Goal: Information Seeking & Learning: Learn about a topic

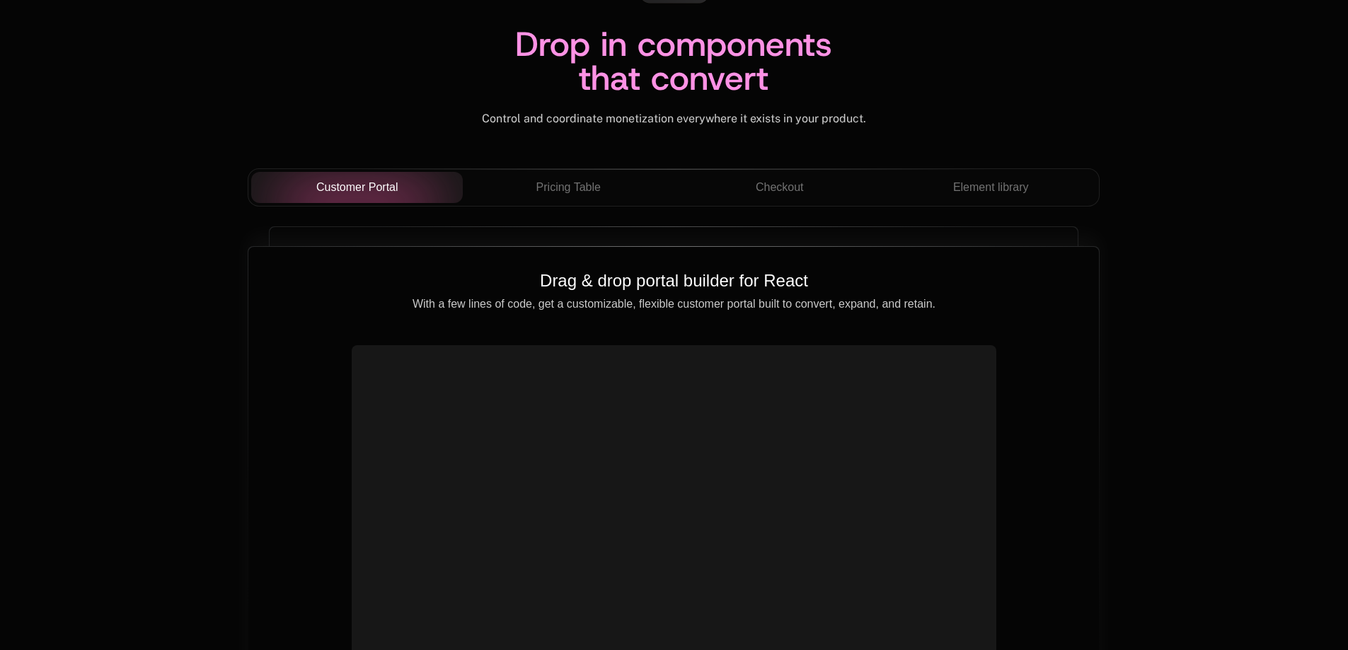
scroll to position [4954, 0]
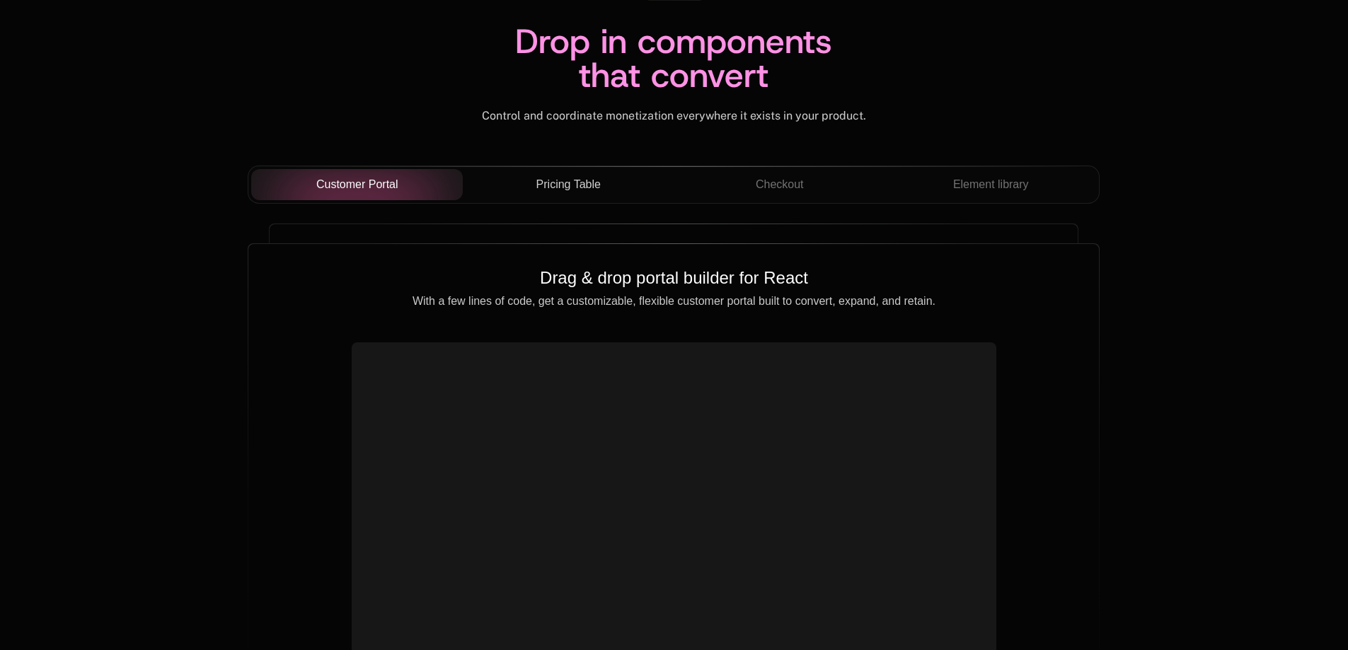
click at [587, 176] on button "Pricing Table" at bounding box center [569, 184] width 212 height 31
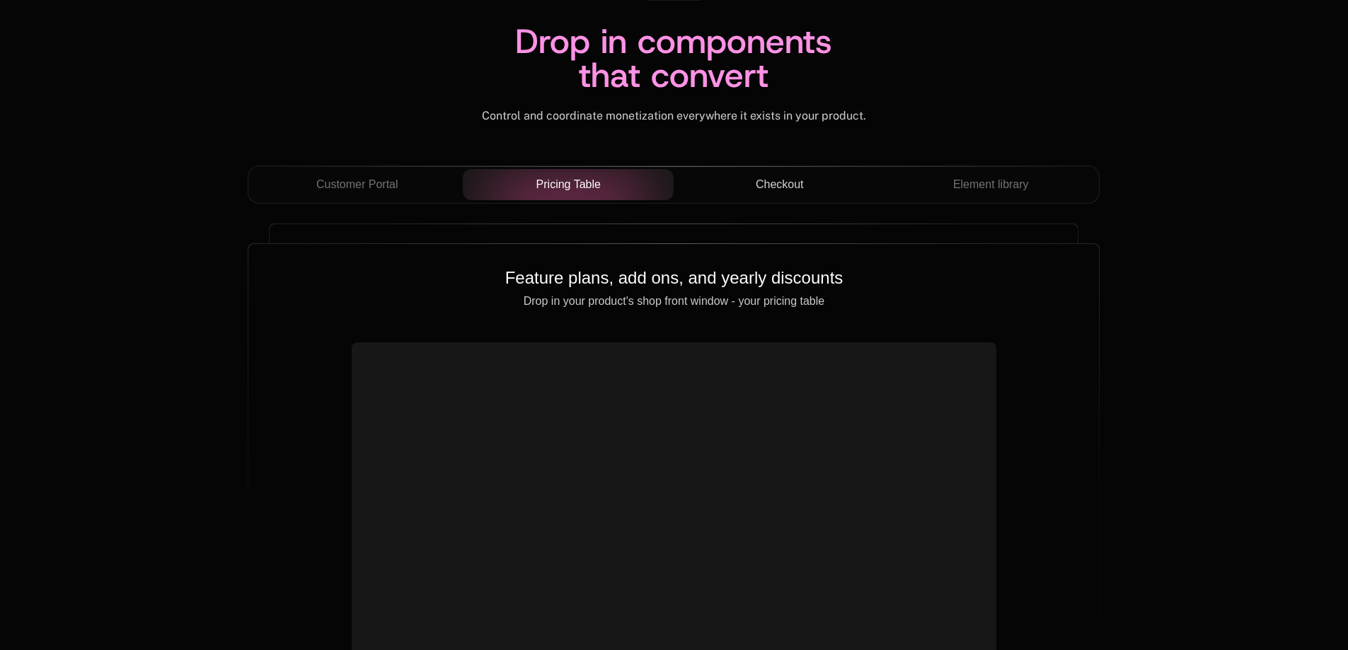
click at [805, 183] on div "Checkout" at bounding box center [779, 184] width 189 height 17
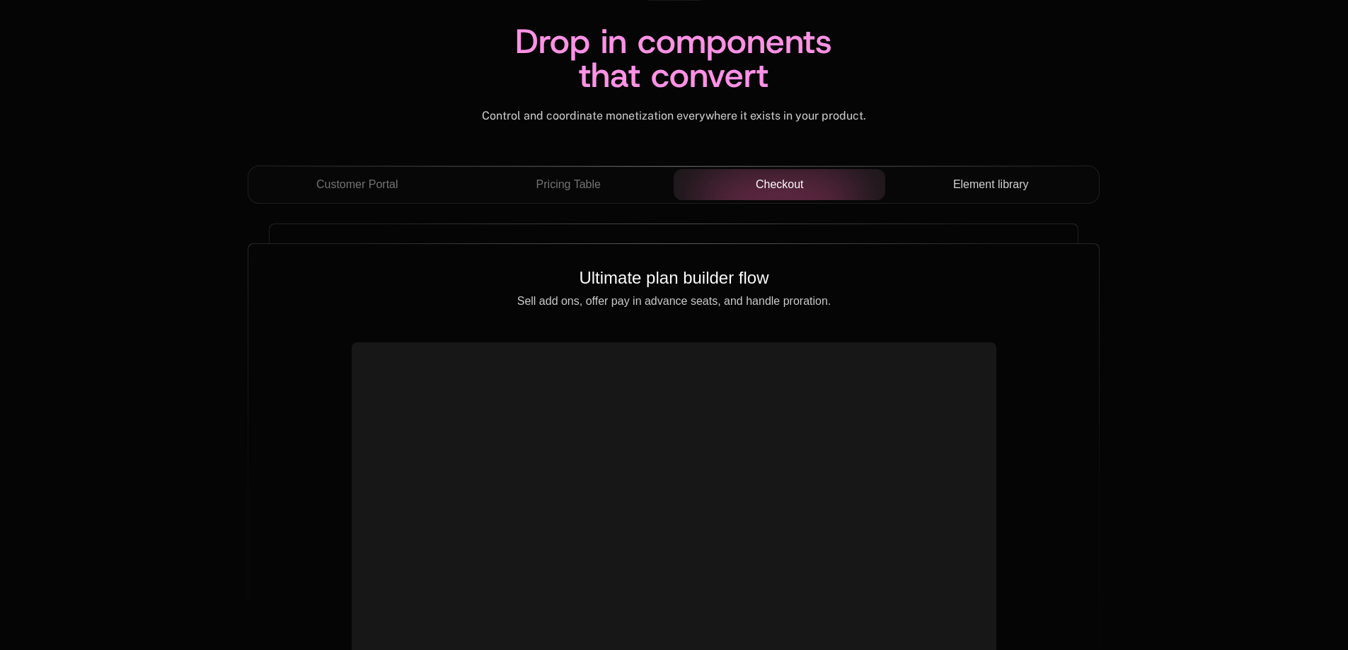
click at [989, 175] on button "Element library" at bounding box center [991, 184] width 212 height 31
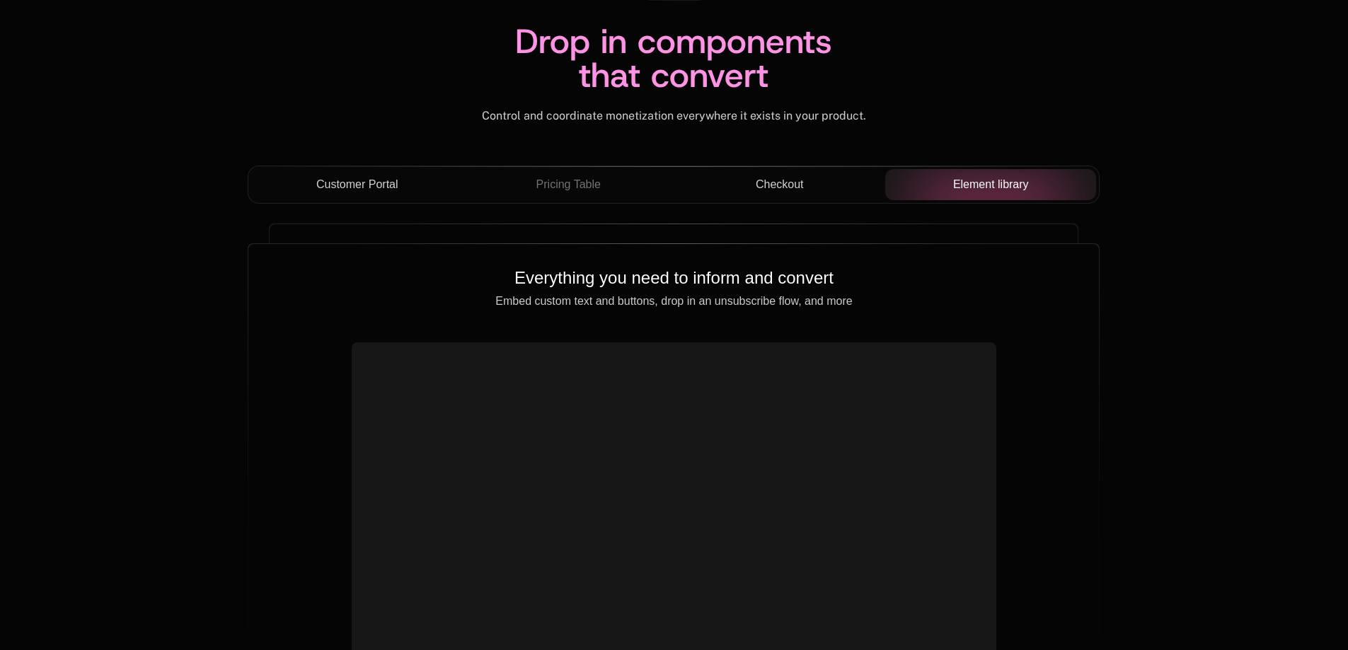
click at [396, 180] on span "Customer Portal" at bounding box center [357, 184] width 82 height 17
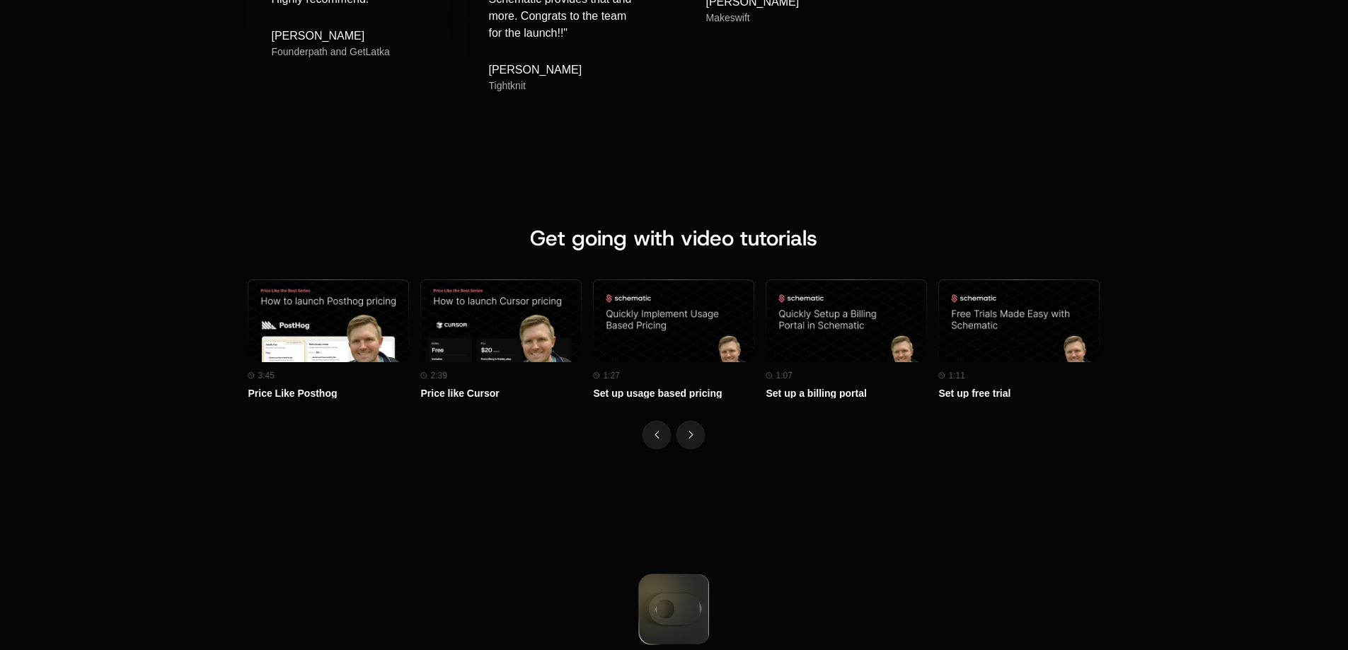
scroll to position [6157, 0]
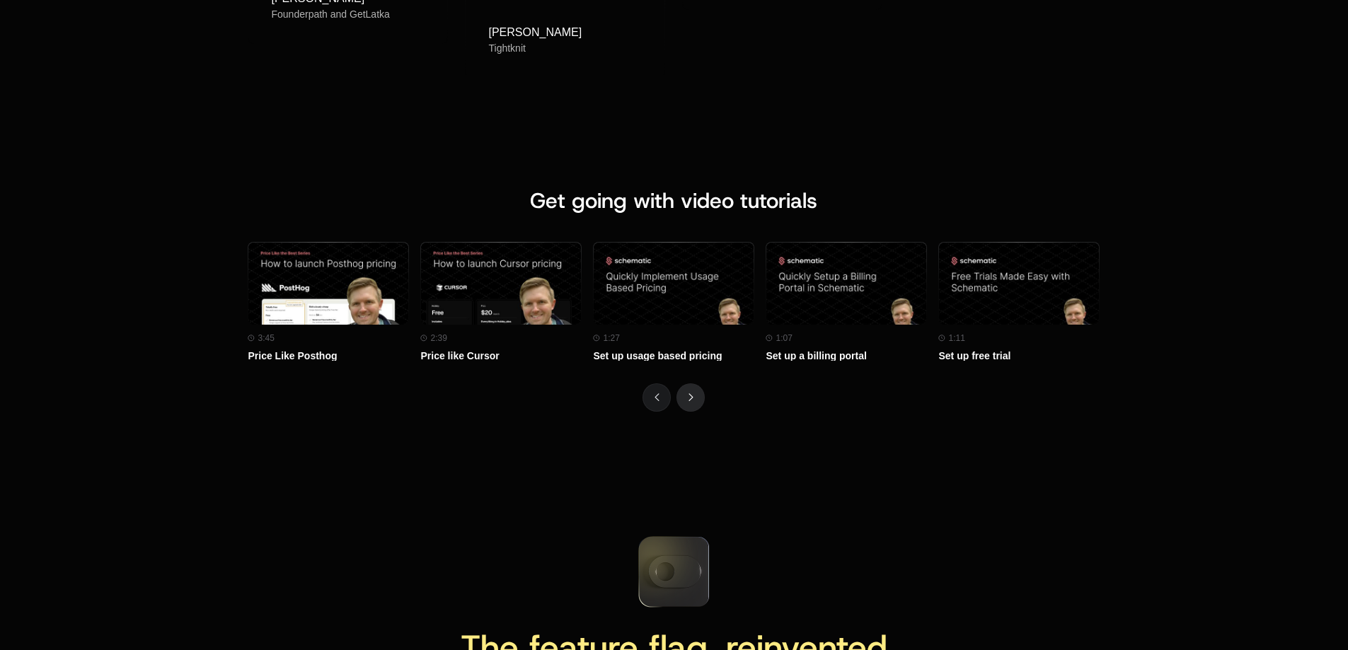
click at [687, 384] on button "Next" at bounding box center [691, 398] width 28 height 28
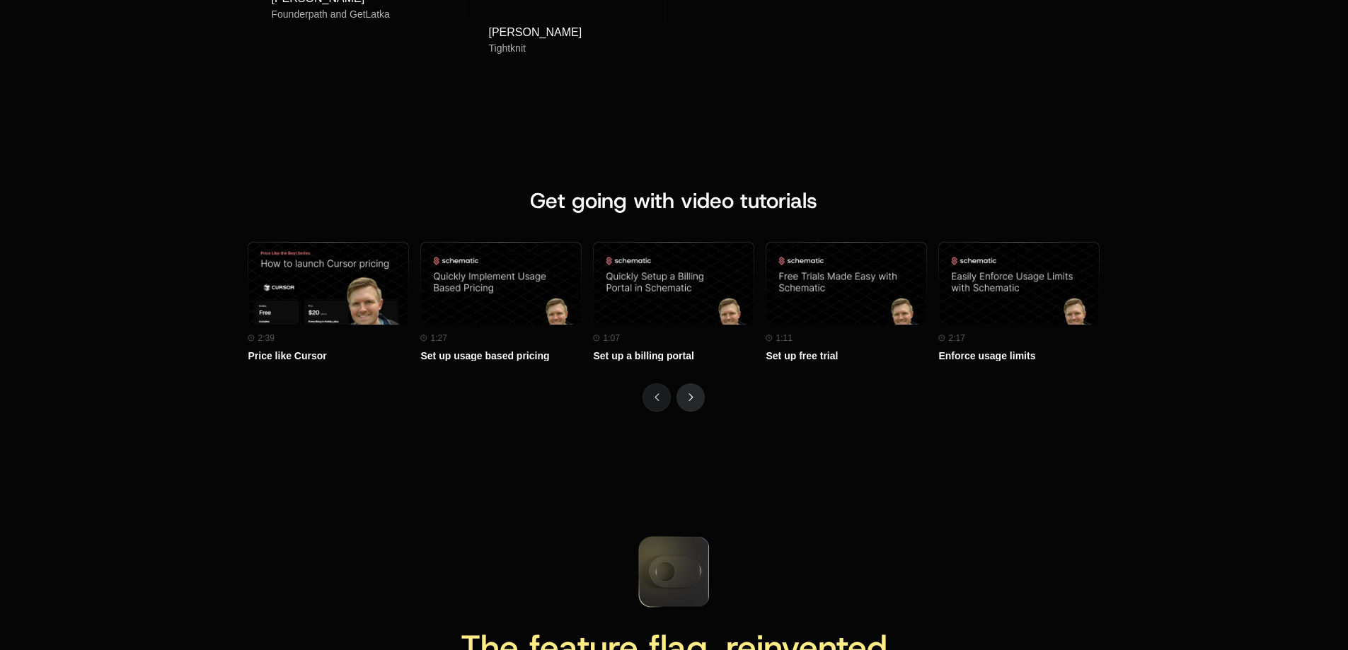
click at [687, 384] on button "Next" at bounding box center [691, 398] width 28 height 28
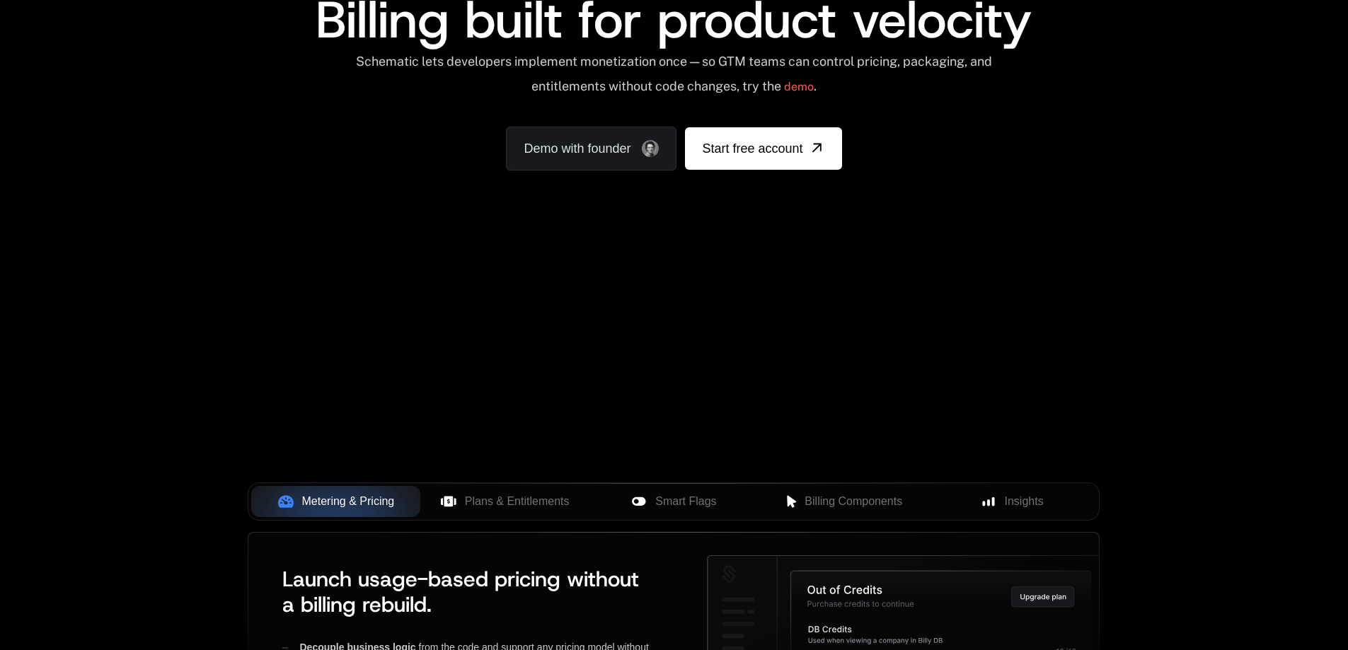
scroll to position [0, 0]
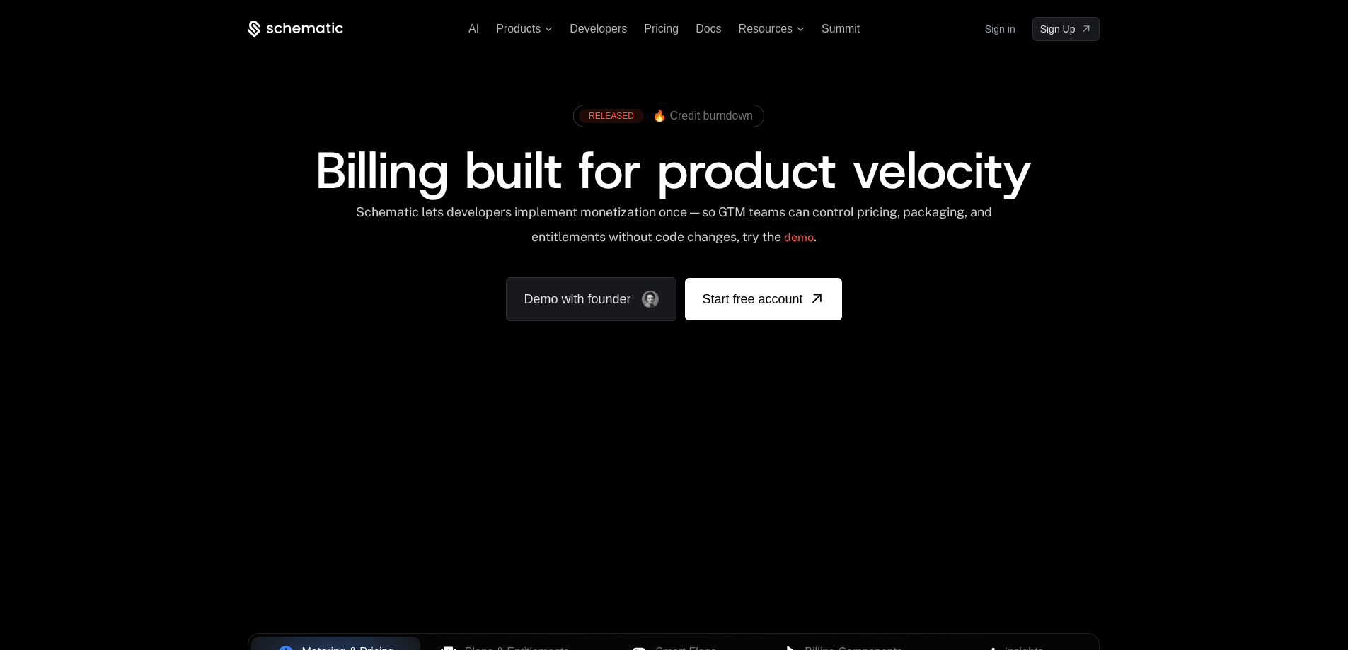
click at [778, 173] on span "Billing built for product velocity" at bounding box center [674, 171] width 716 height 68
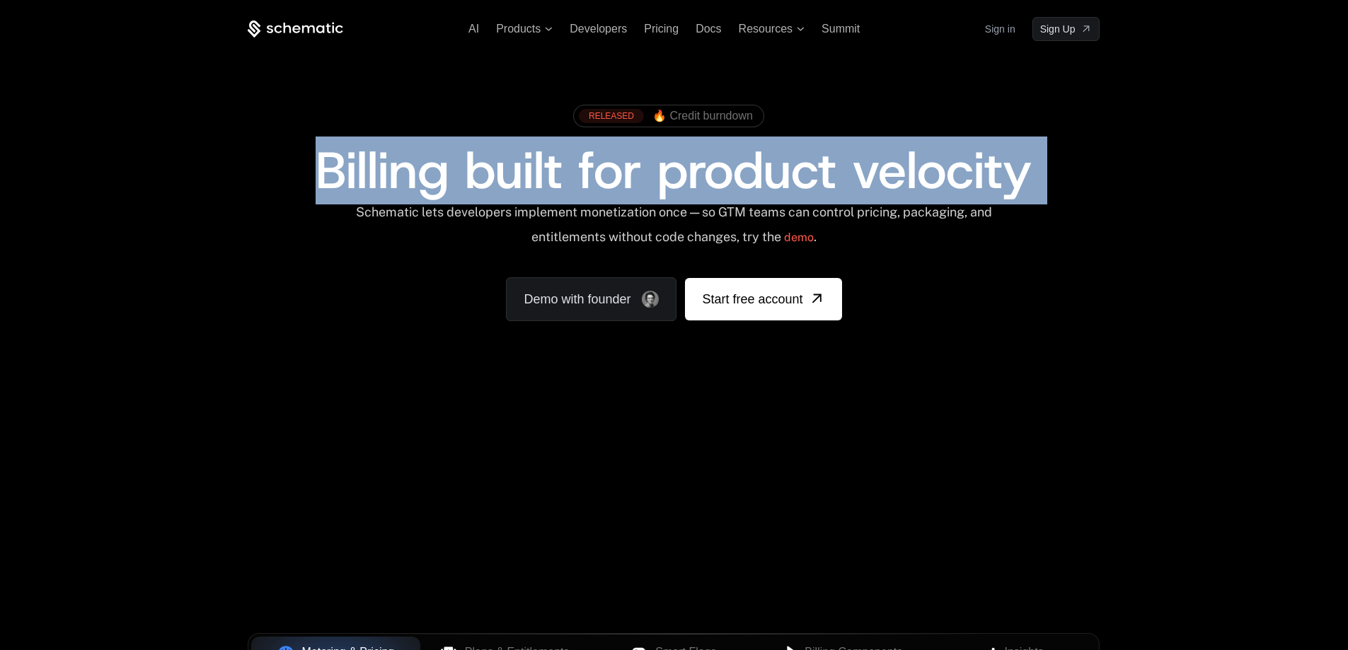
click at [778, 173] on span "Billing built for product velocity" at bounding box center [674, 171] width 716 height 68
click at [804, 174] on span "Billing built for product velocity" at bounding box center [674, 171] width 716 height 68
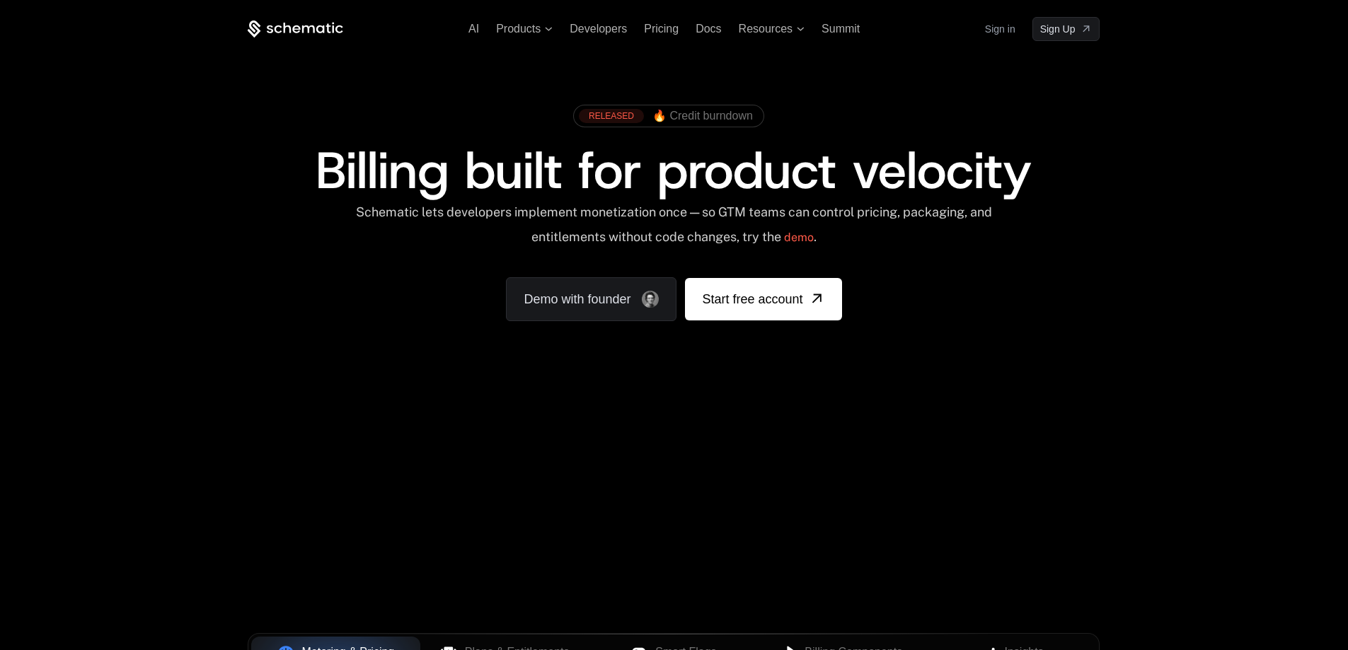
click at [790, 215] on div "Schematic lets developers implement monetization once — so GTM teams can contro…" at bounding box center [674, 230] width 639 height 50
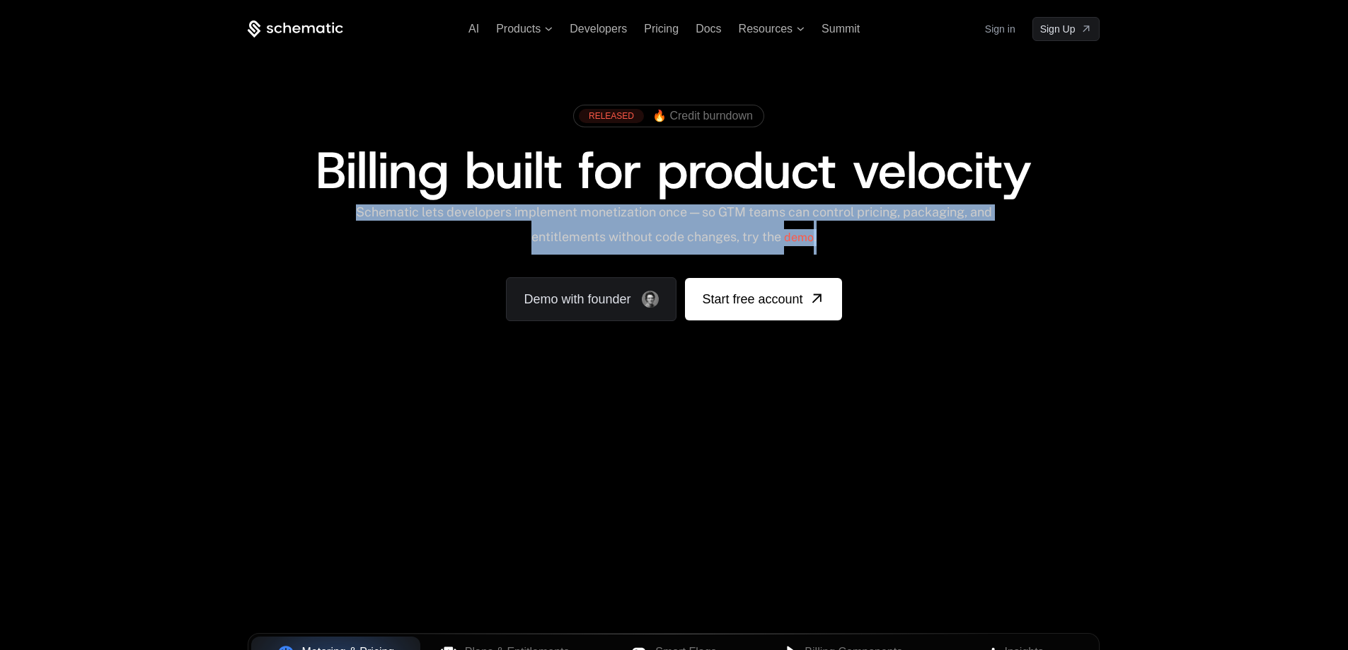
click at [790, 215] on div "Schematic lets developers implement monetization once — so GTM teams can contro…" at bounding box center [674, 230] width 639 height 50
click at [759, 210] on div "Schematic lets developers implement monetization once — so GTM teams can contro…" at bounding box center [674, 230] width 639 height 50
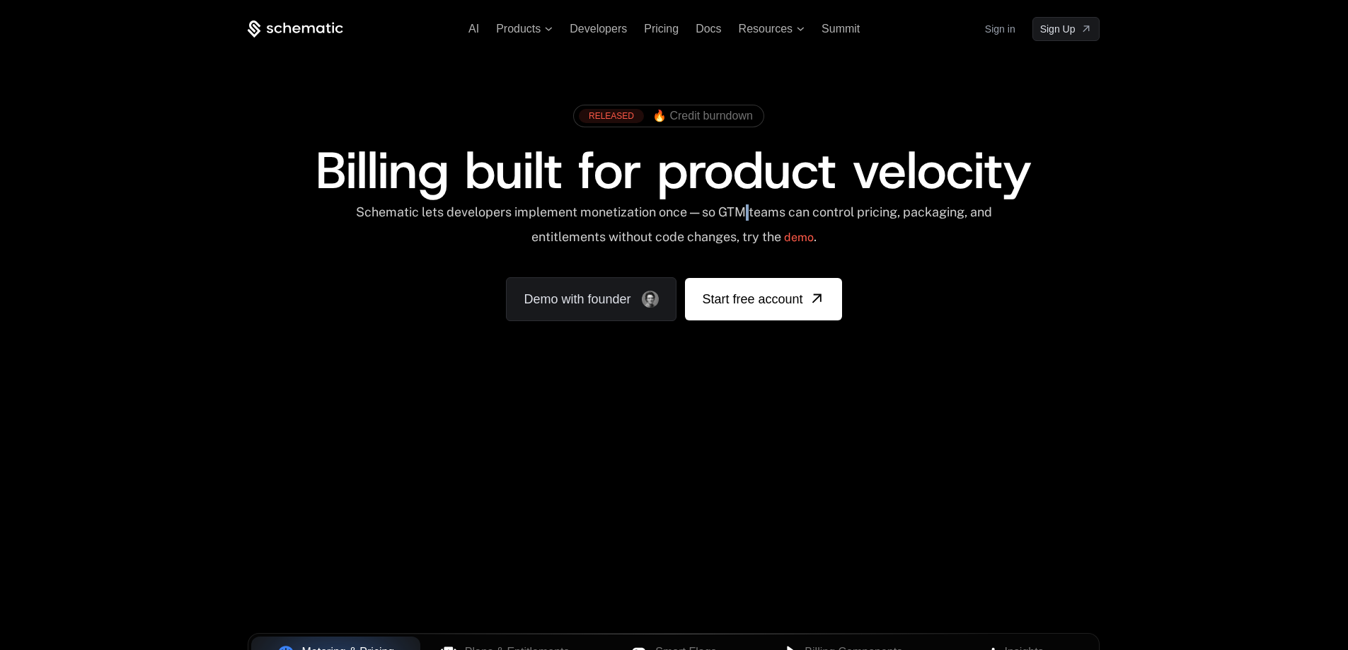
click at [759, 210] on div "Schematic lets developers implement monetization once — so GTM teams can contro…" at bounding box center [674, 230] width 639 height 50
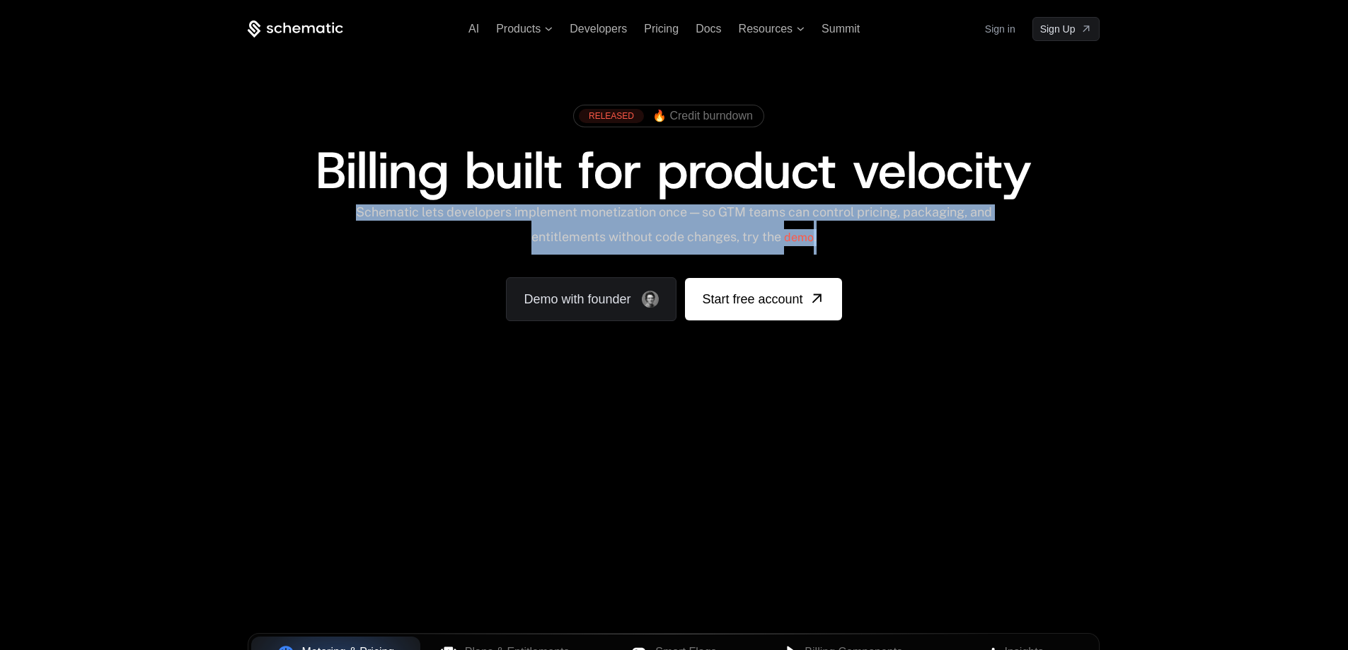
click at [758, 218] on div "Schematic lets developers implement monetization once — so GTM teams can contro…" at bounding box center [674, 230] width 639 height 50
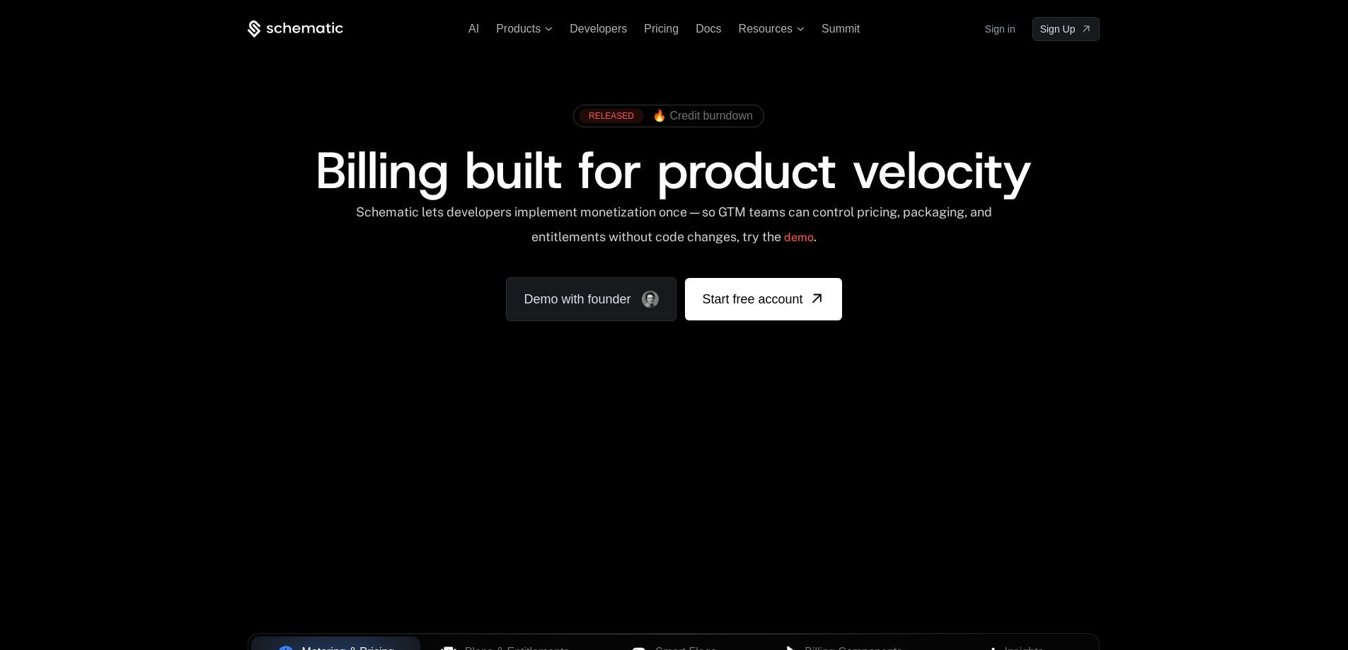
click at [738, 174] on span "Billing built for product velocity" at bounding box center [674, 171] width 716 height 68
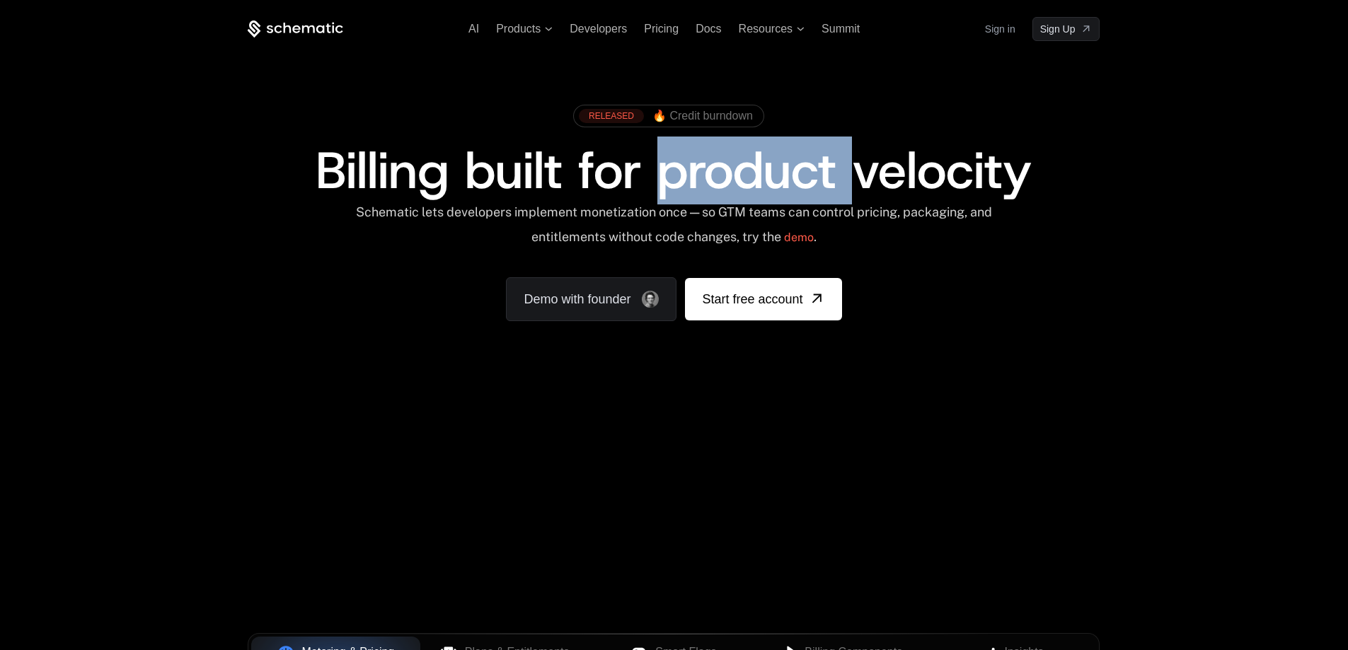
click at [738, 174] on span "Billing built for product velocity" at bounding box center [674, 171] width 716 height 68
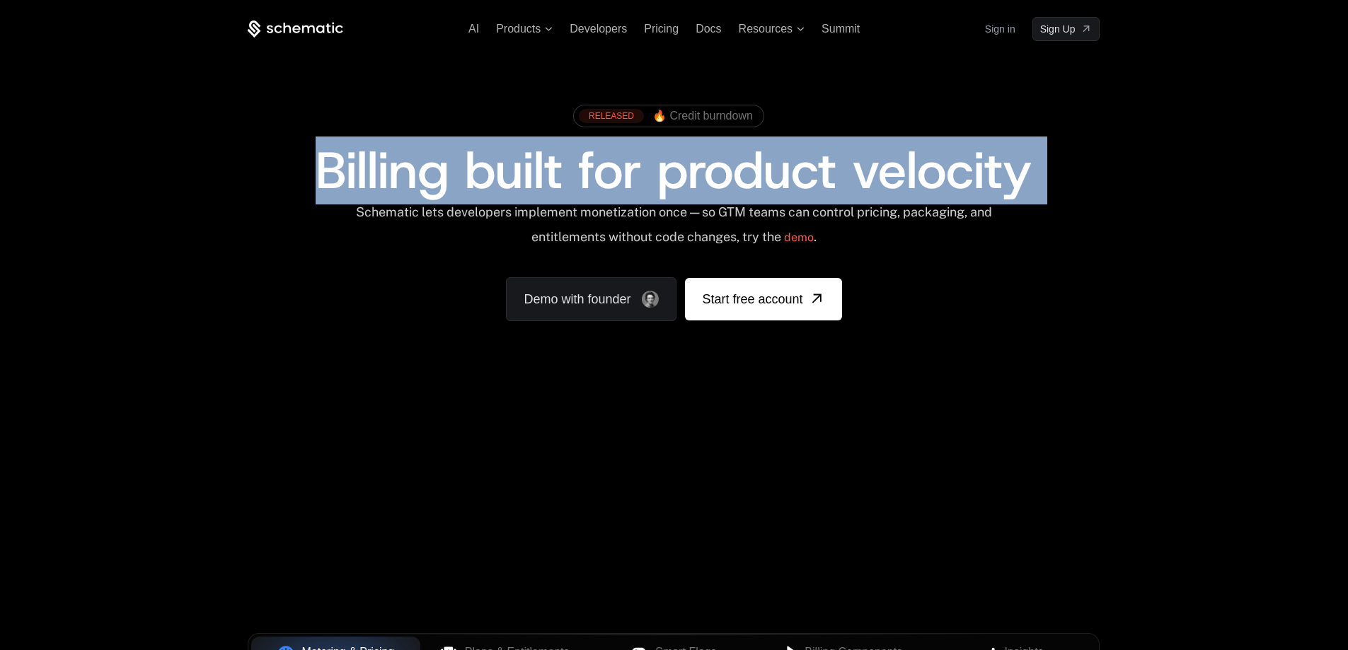
click at [774, 168] on span "Billing built for product velocity" at bounding box center [674, 171] width 716 height 68
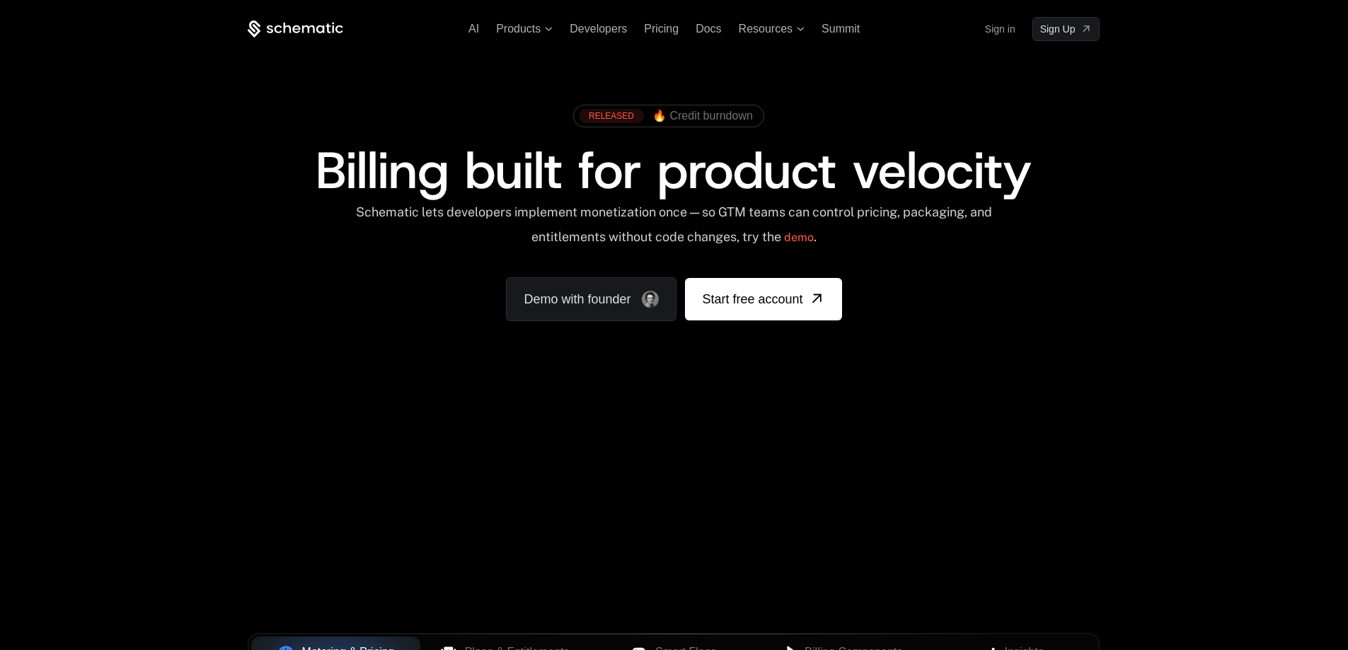
click at [752, 171] on span "Billing built for product velocity" at bounding box center [674, 171] width 716 height 68
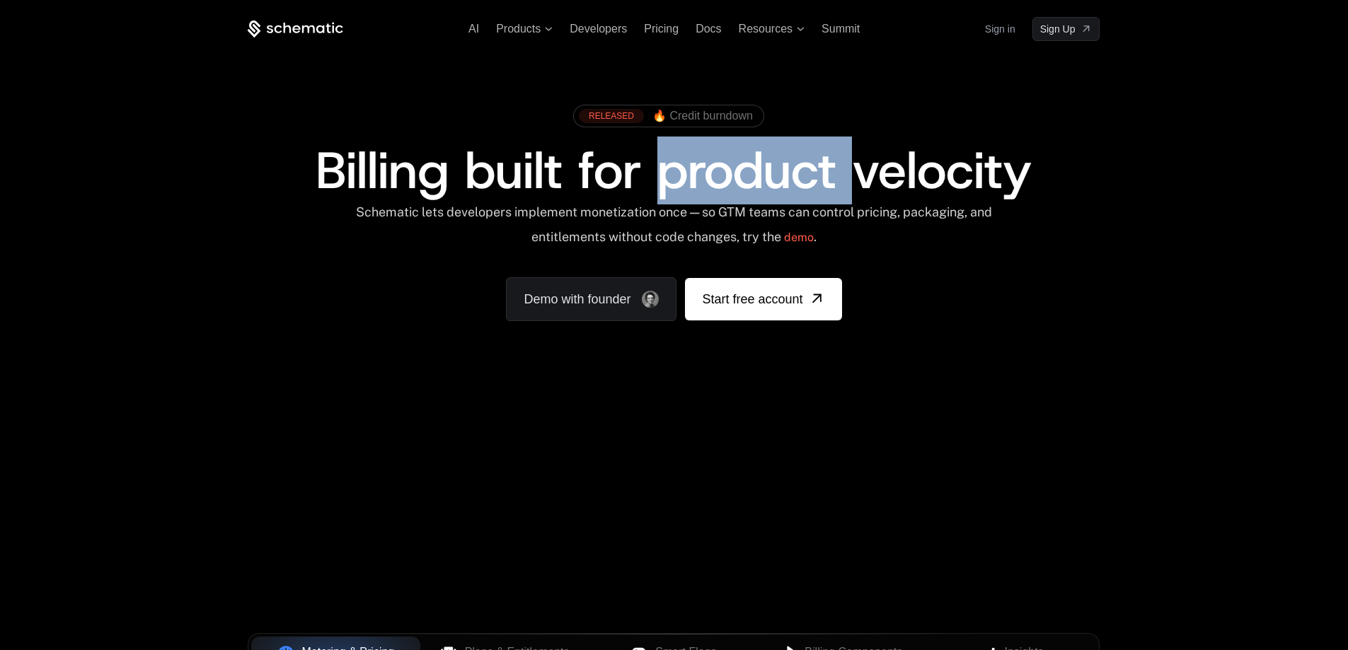
click at [752, 171] on span "Billing built for product velocity" at bounding box center [674, 171] width 716 height 68
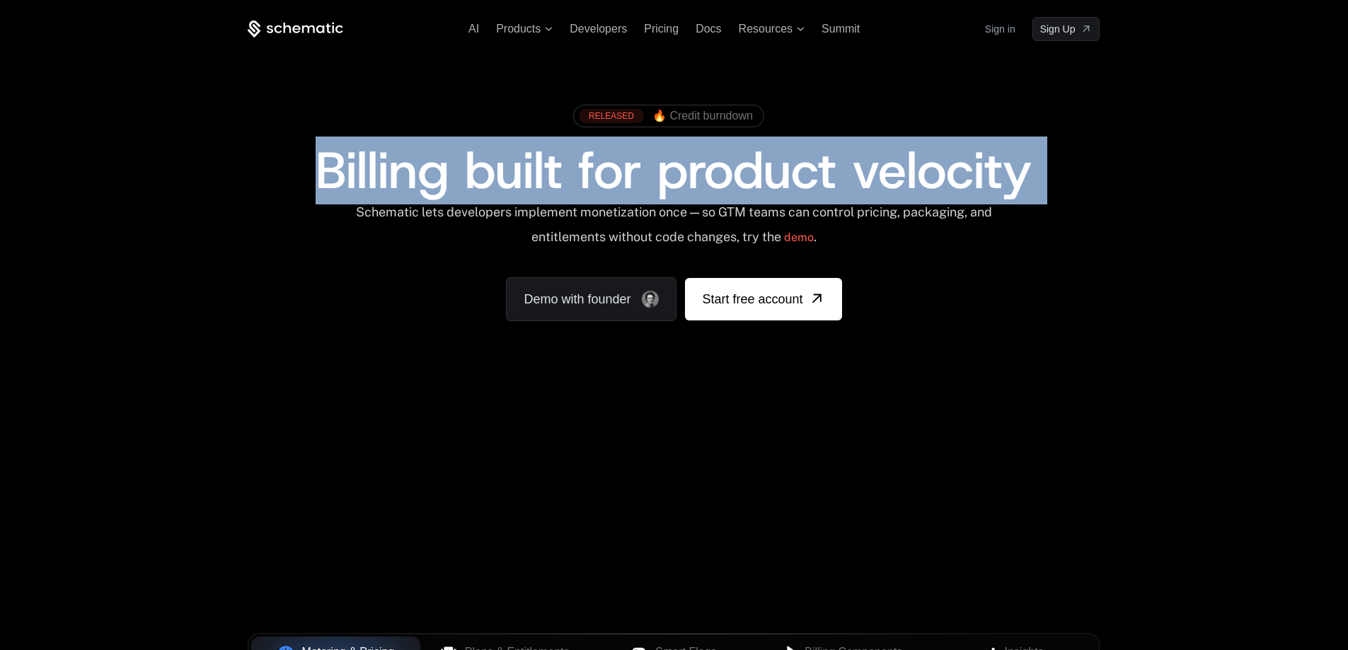
click at [806, 185] on span "Billing built for product velocity" at bounding box center [674, 171] width 716 height 68
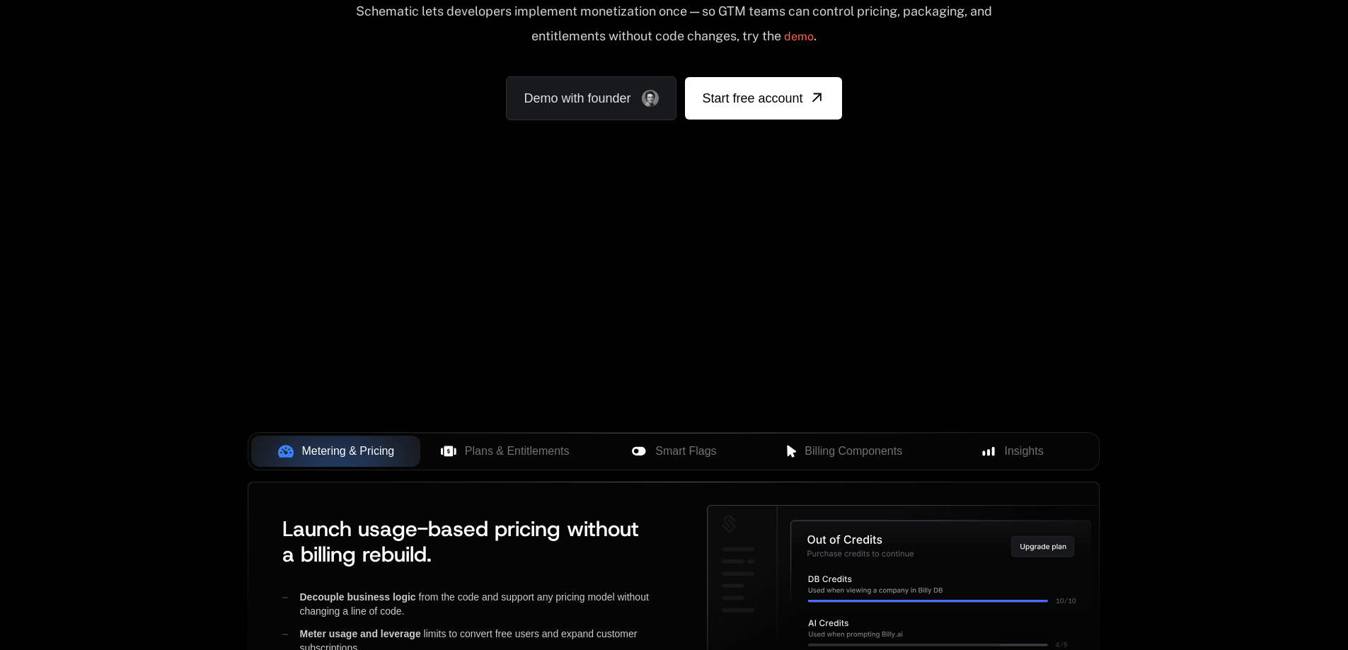
scroll to position [212, 0]
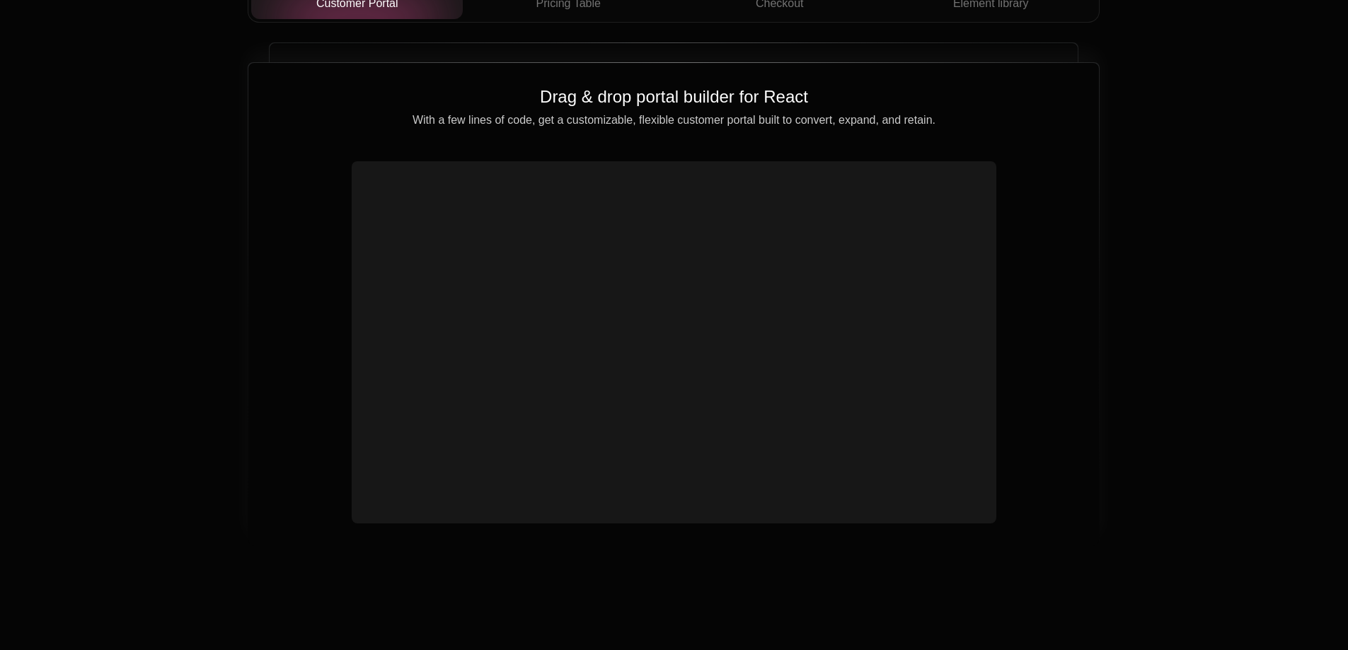
scroll to position [4954, 0]
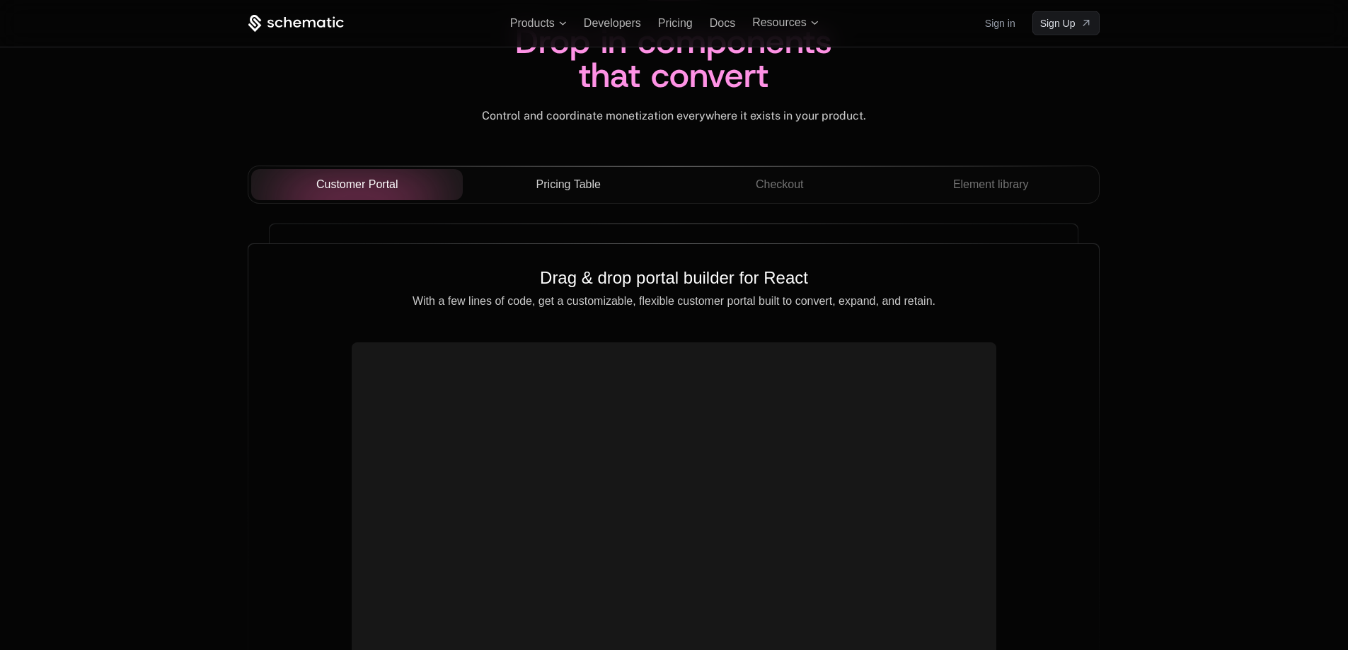
click at [559, 188] on span "Pricing Table" at bounding box center [568, 184] width 64 height 17
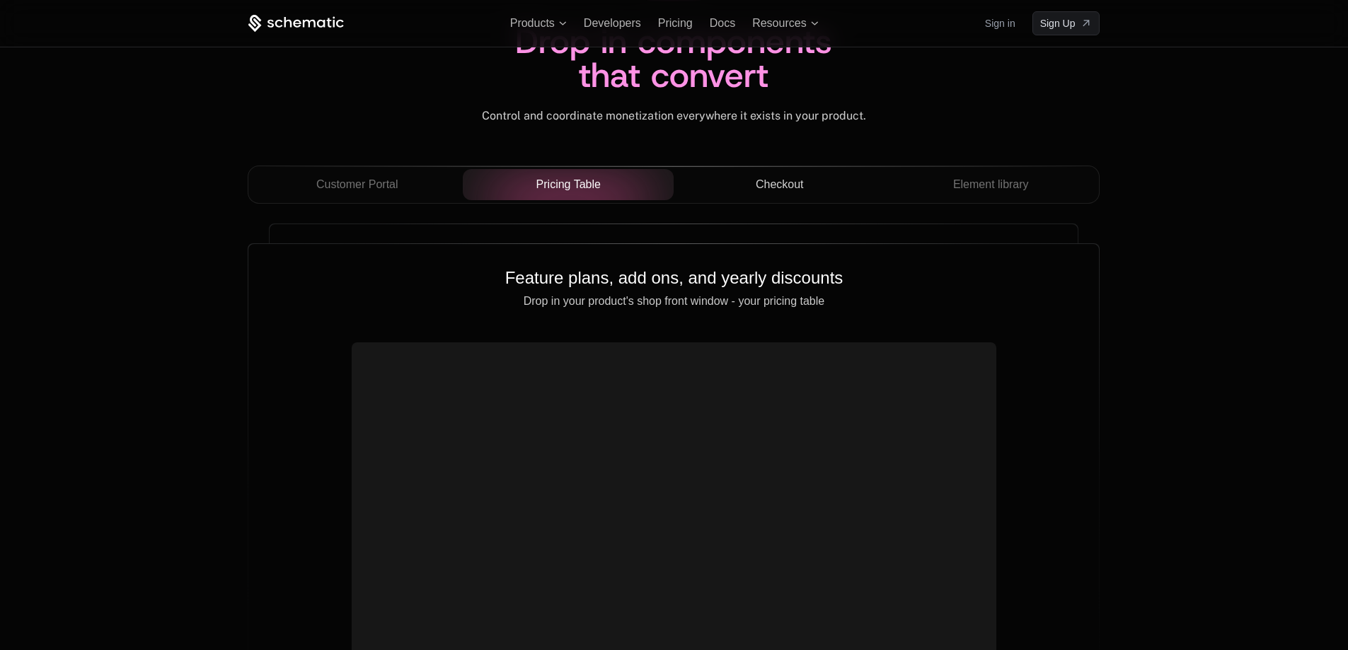
click at [760, 184] on span "Checkout" at bounding box center [780, 184] width 48 height 17
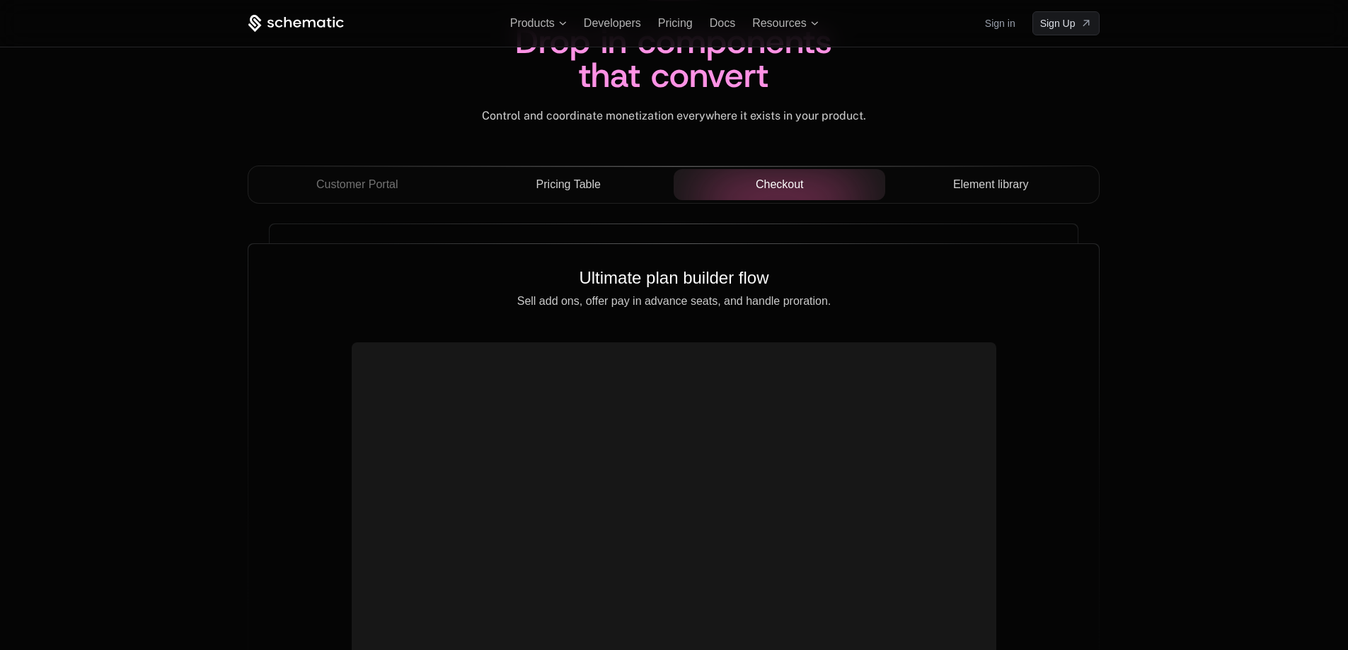
click at [995, 193] on span "Element library" at bounding box center [991, 184] width 76 height 17
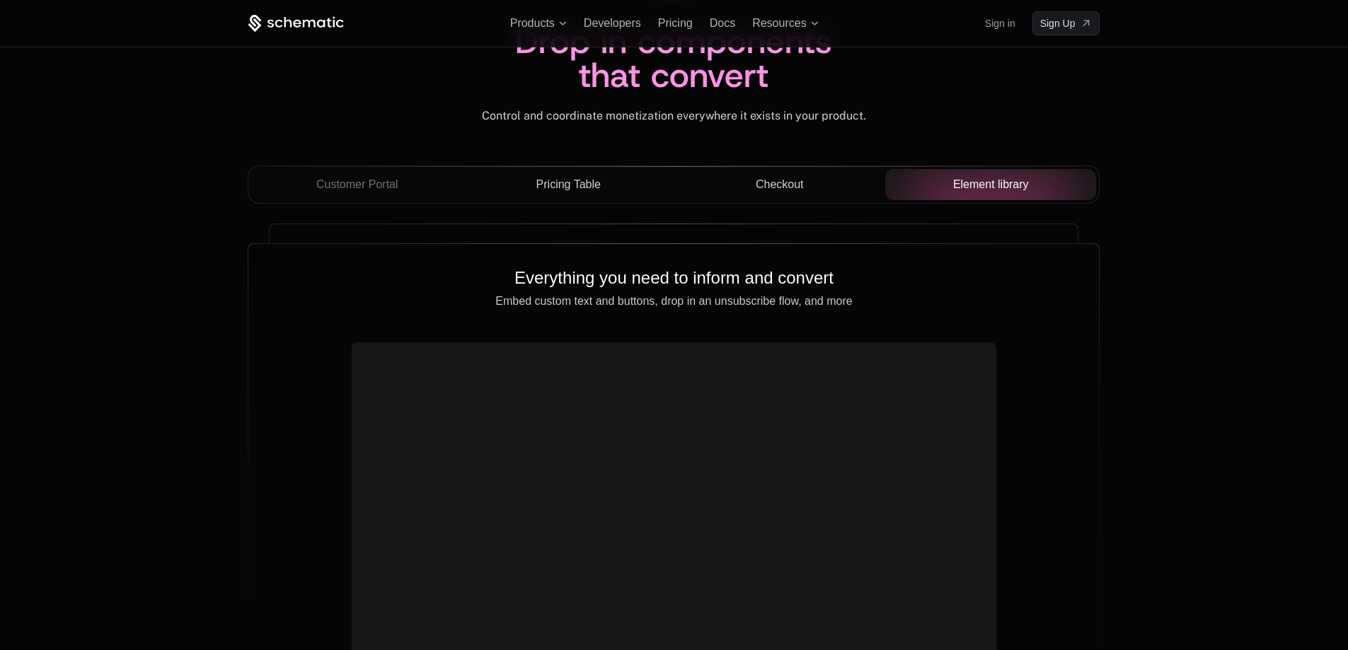
click at [610, 189] on div "Pricing Table" at bounding box center [568, 184] width 189 height 17
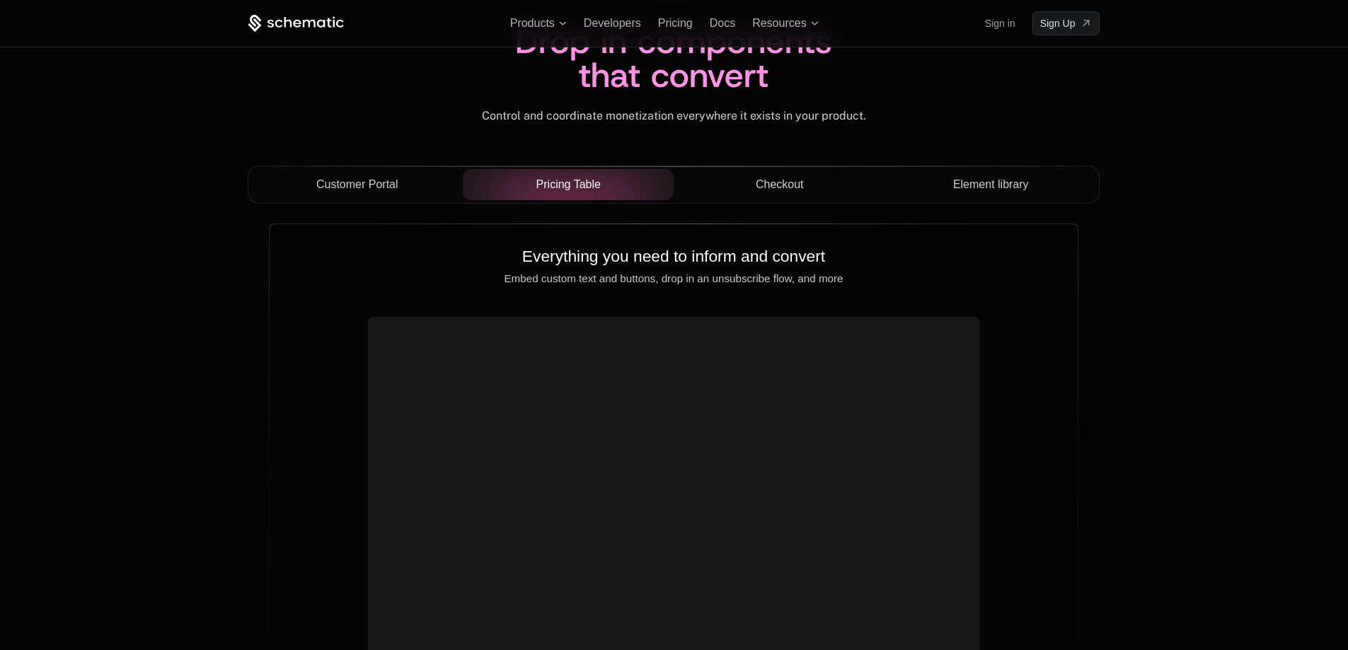
click at [396, 185] on span "Customer Portal" at bounding box center [357, 184] width 82 height 17
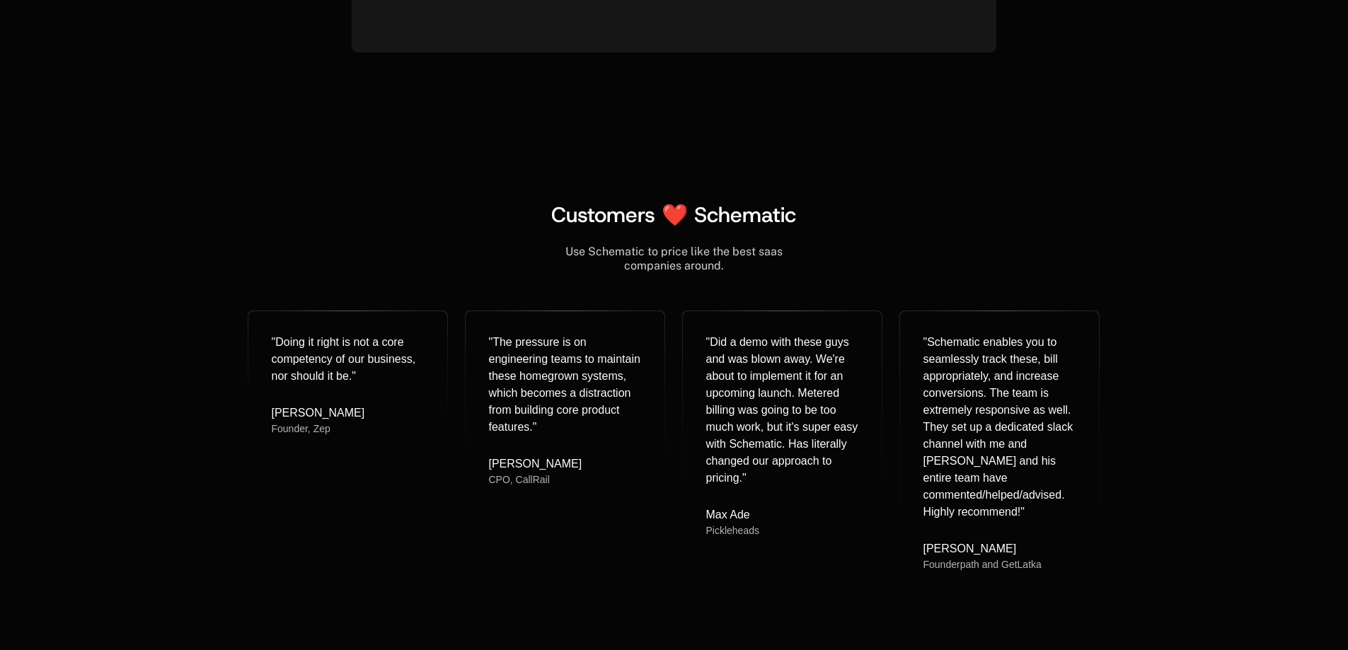
scroll to position [5733, 0]
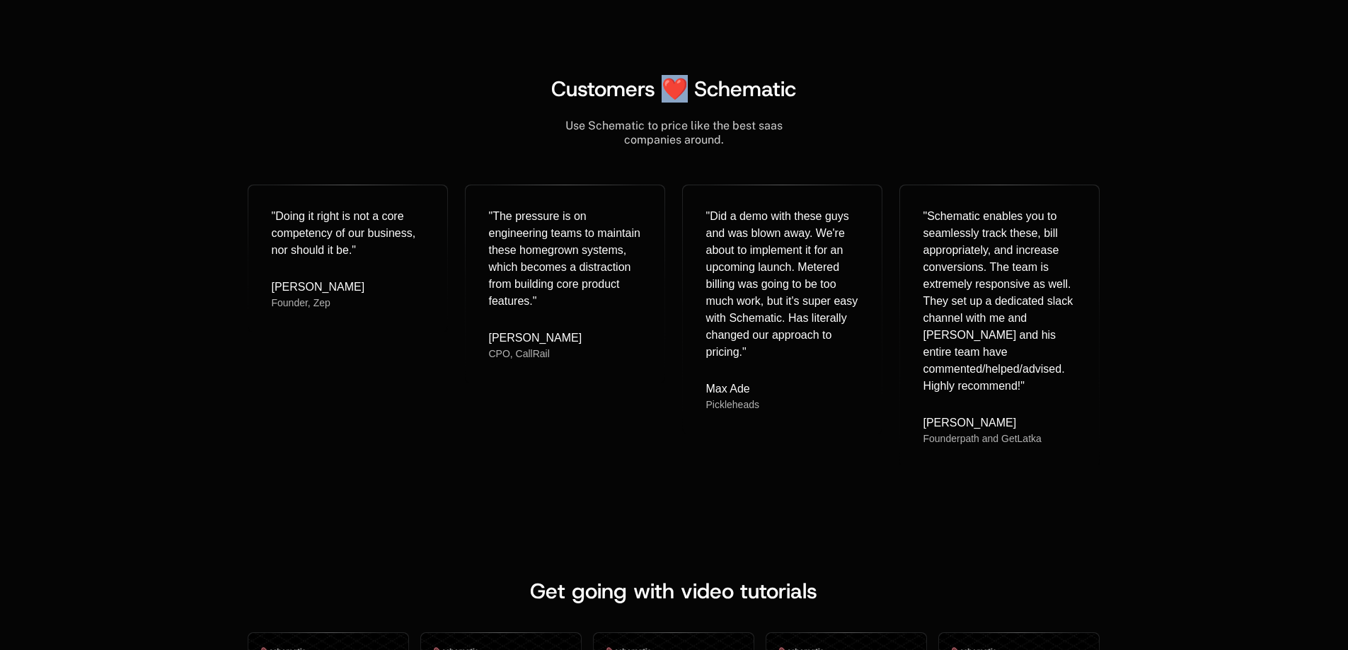
click at [681, 88] on span "Customers ❤️ Schematic" at bounding box center [673, 89] width 245 height 28
click at [747, 79] on span "Customers ❤️ Schematic" at bounding box center [673, 89] width 245 height 28
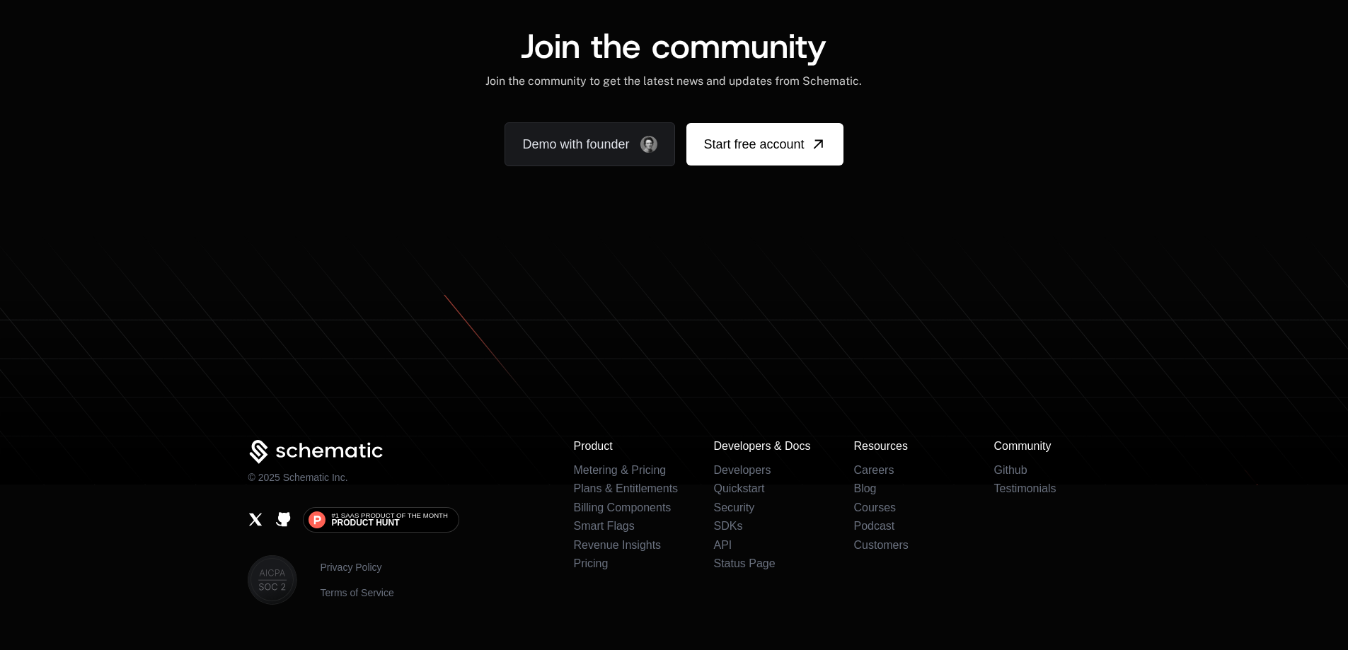
scroll to position [8780, 0]
